Goal: Information Seeking & Learning: Check status

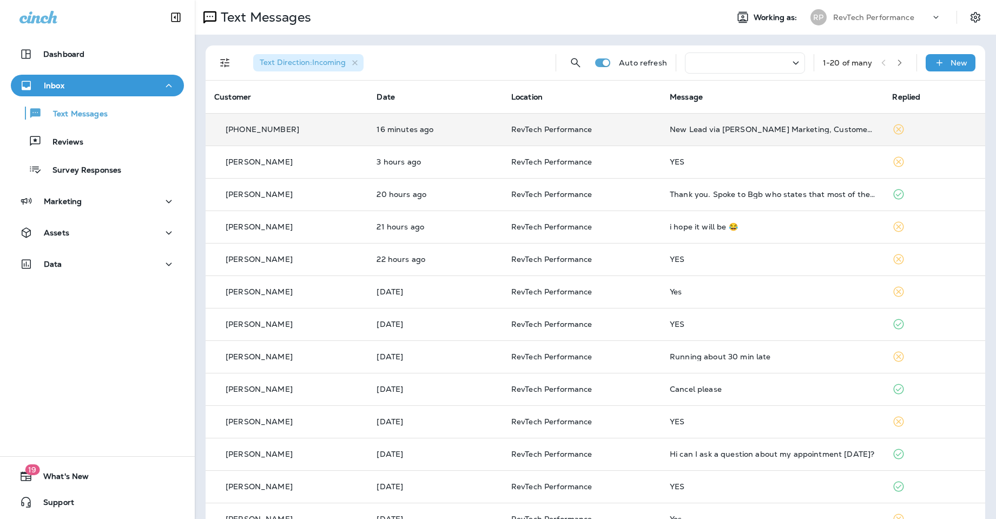
click at [481, 134] on td "16 minutes ago" at bounding box center [435, 129] width 134 height 32
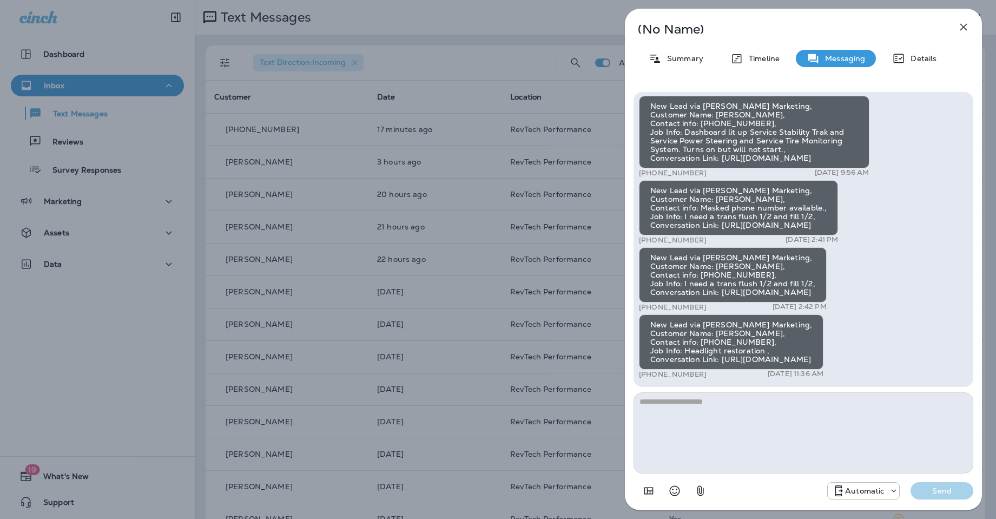
click at [961, 30] on icon "button" at bounding box center [963, 27] width 7 height 7
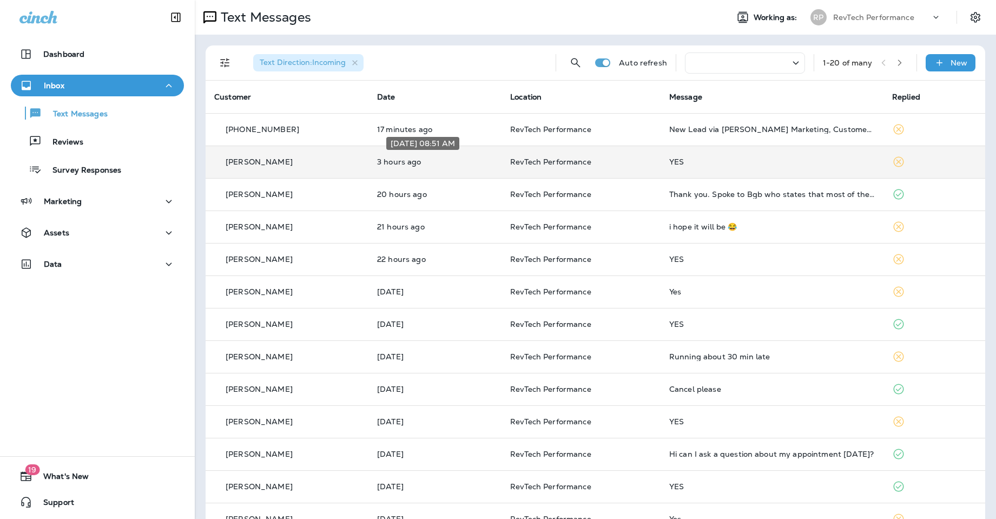
click at [477, 162] on p "3 hours ago" at bounding box center [435, 161] width 116 height 9
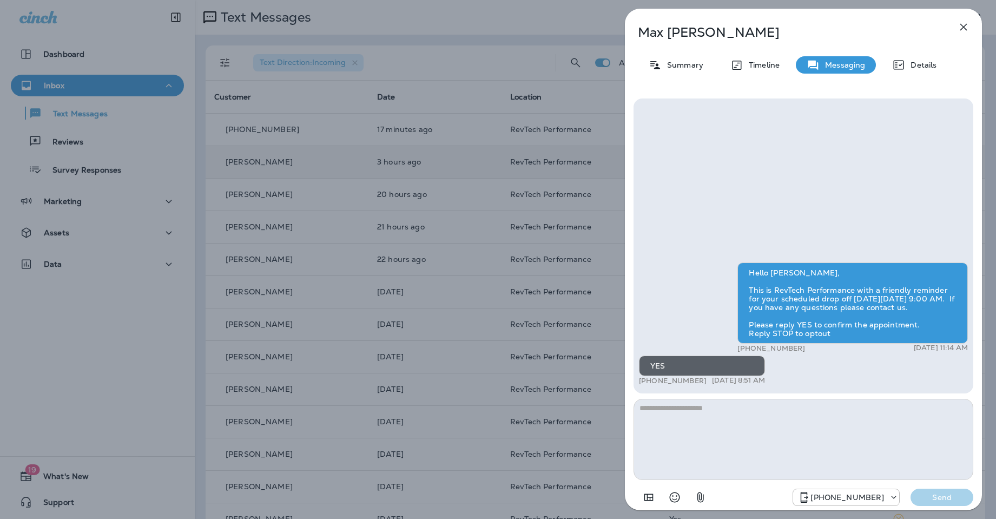
click at [967, 27] on icon "button" at bounding box center [963, 27] width 13 height 13
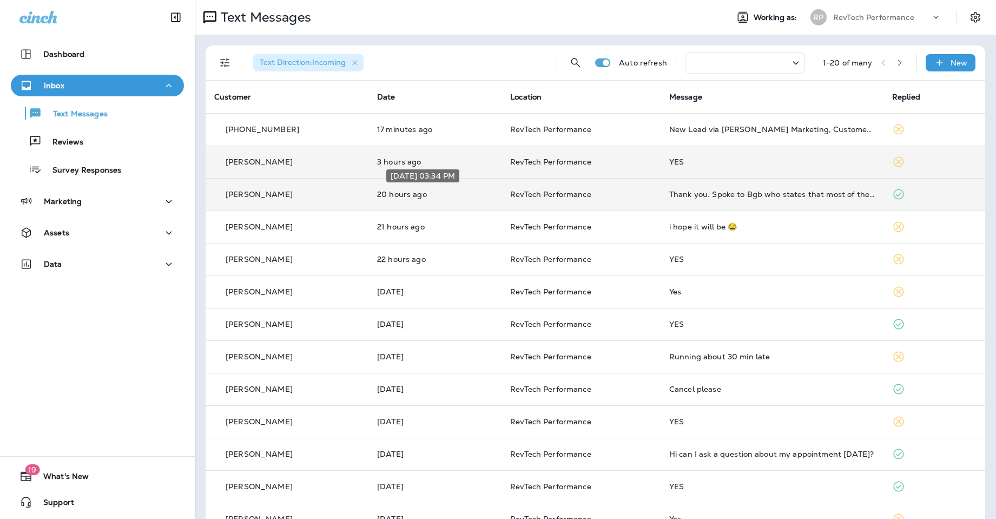
click at [485, 195] on p "20 hours ago" at bounding box center [435, 194] width 116 height 9
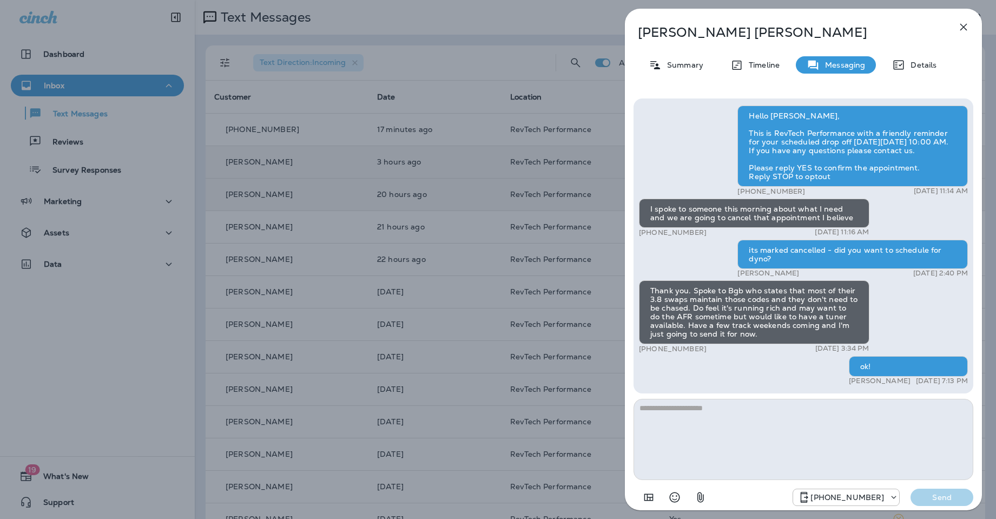
click at [964, 24] on icon "button" at bounding box center [963, 27] width 13 height 13
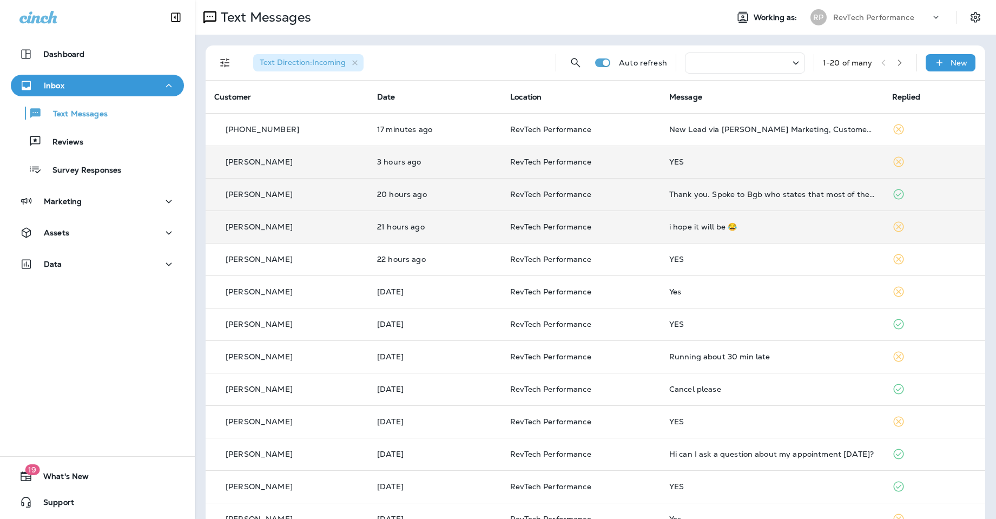
click at [787, 230] on div "i hope it will be 😂" at bounding box center [772, 226] width 206 height 9
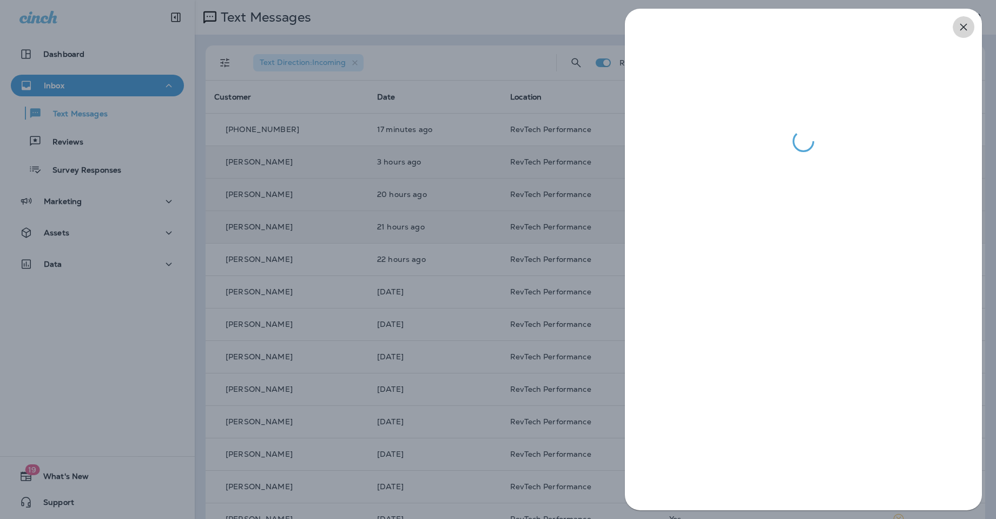
click at [958, 27] on icon "button" at bounding box center [963, 27] width 13 height 13
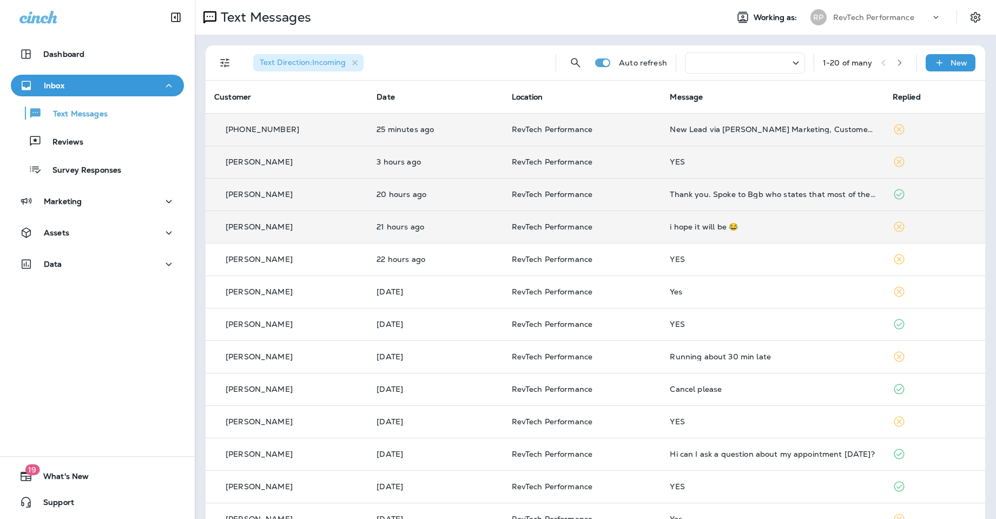
click at [608, 129] on p "RevTech Performance" at bounding box center [582, 129] width 141 height 9
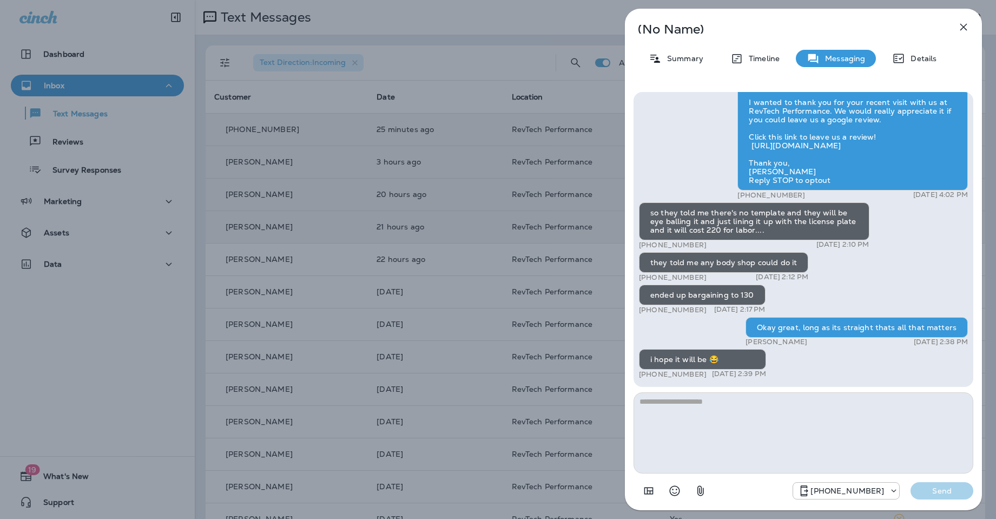
click at [542, 202] on div "(No Name) Summary Timeline Messaging Details Hello [PERSON_NAME], This is RevTe…" at bounding box center [498, 259] width 996 height 519
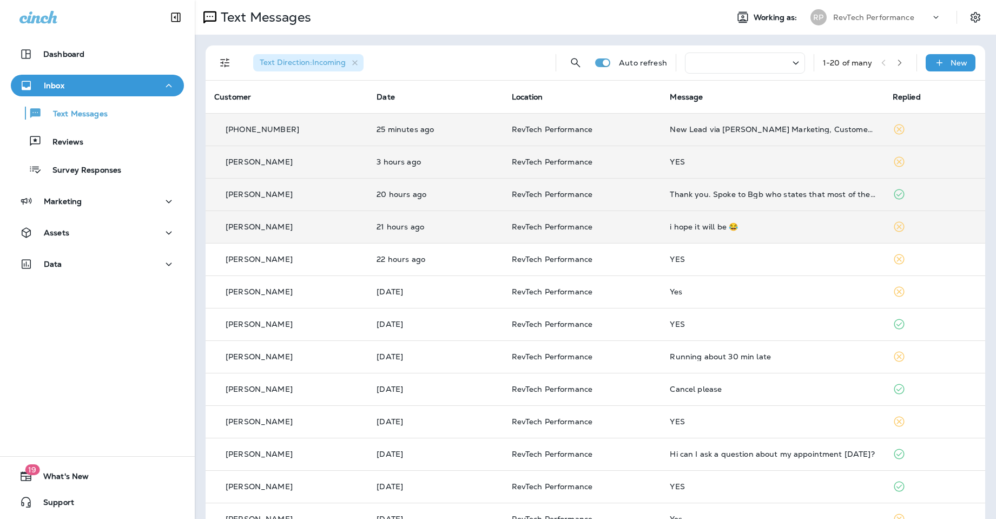
click at [696, 133] on div "New Lead via [PERSON_NAME] Marketing, Customer Name: [PERSON_NAME], Contact inf…" at bounding box center [772, 129] width 205 height 9
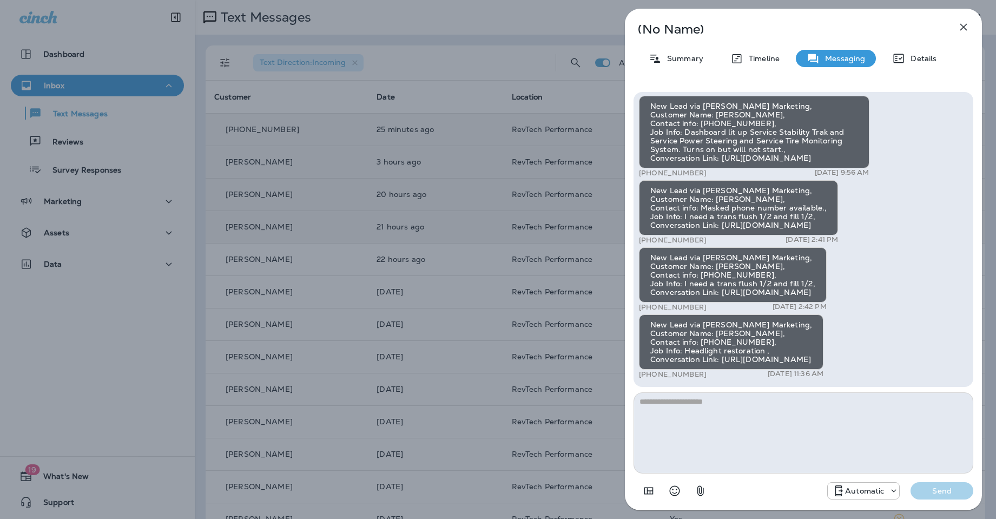
click at [968, 25] on icon "button" at bounding box center [963, 27] width 13 height 13
